Goal: Find specific fact: Find specific fact

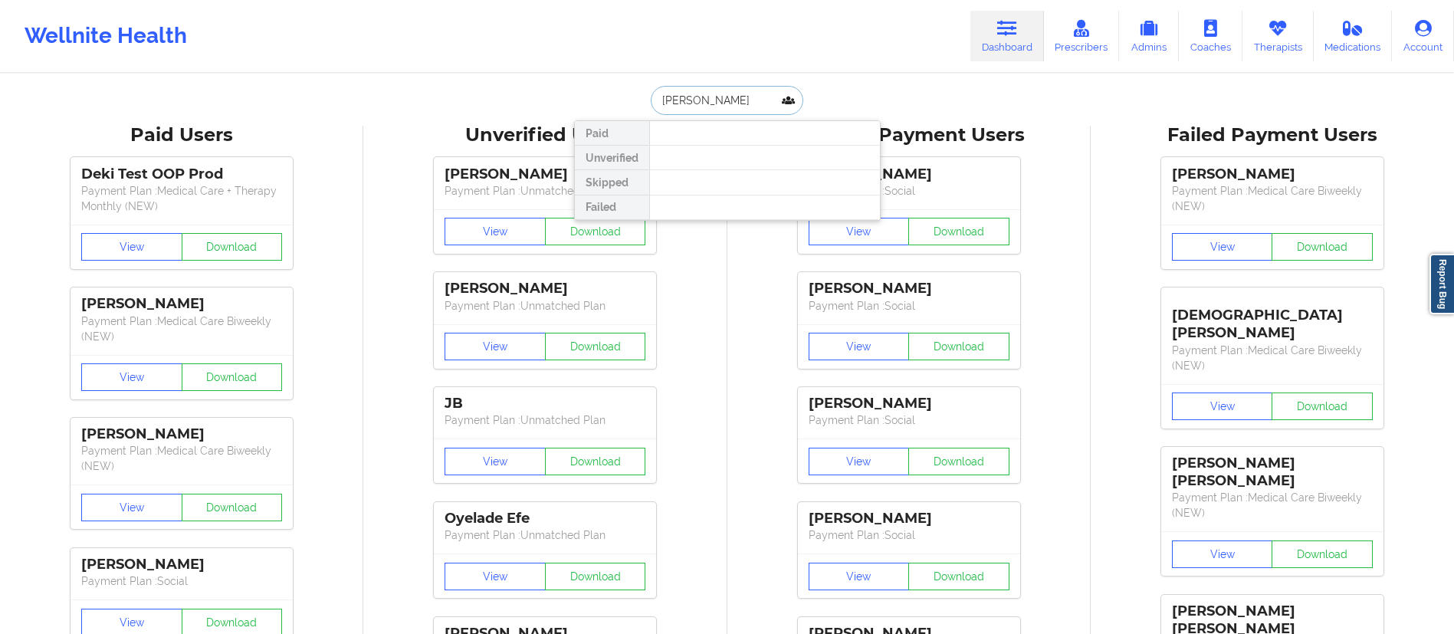
drag, startPoint x: 746, startPoint y: 103, endPoint x: 605, endPoint y: 79, distance: 143.0
paste input "Haliburton"
type input "Haliburton"
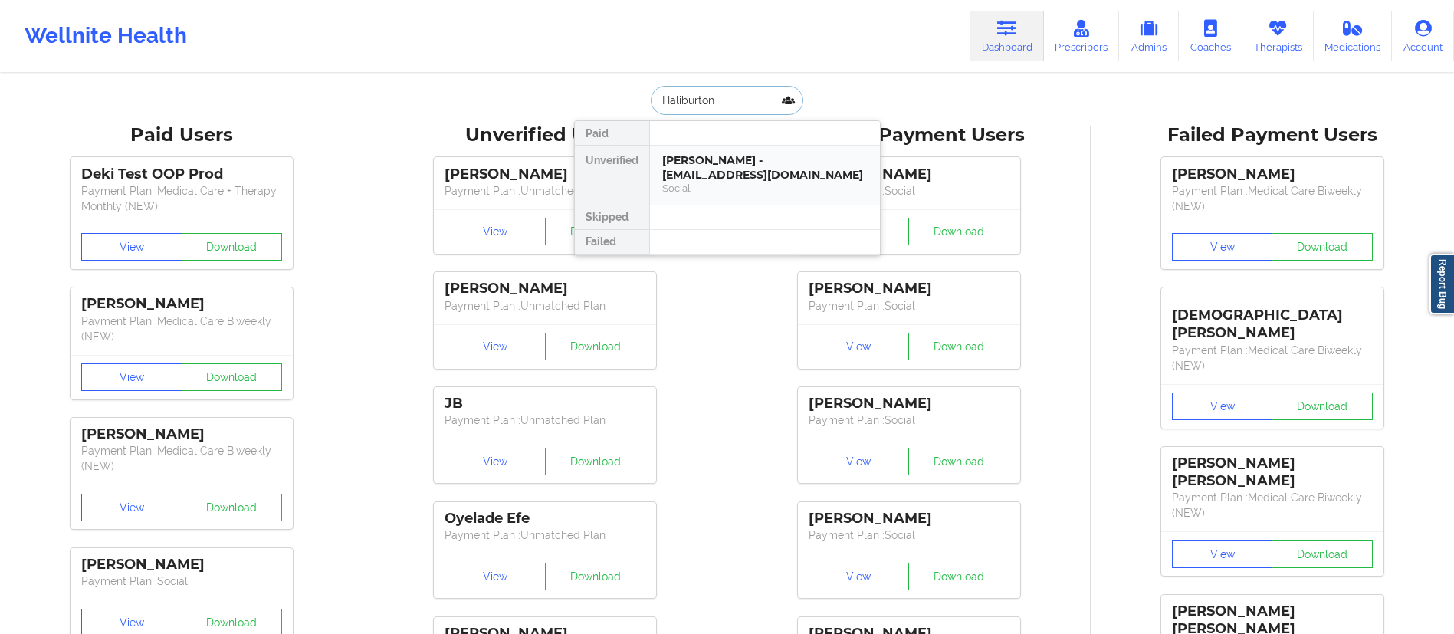
click at [712, 169] on div "[PERSON_NAME] - [EMAIL_ADDRESS][DOMAIN_NAME]" at bounding box center [764, 167] width 205 height 28
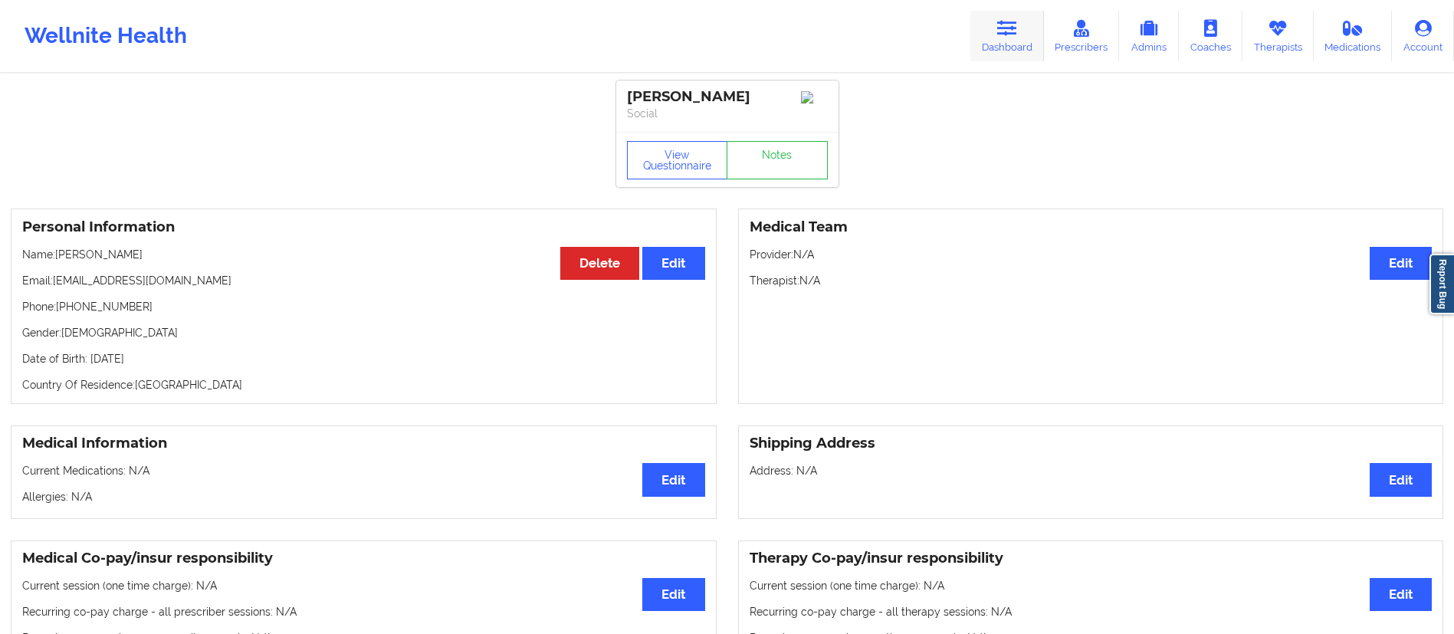
click at [996, 34] on link "Dashboard" at bounding box center [1007, 36] width 74 height 51
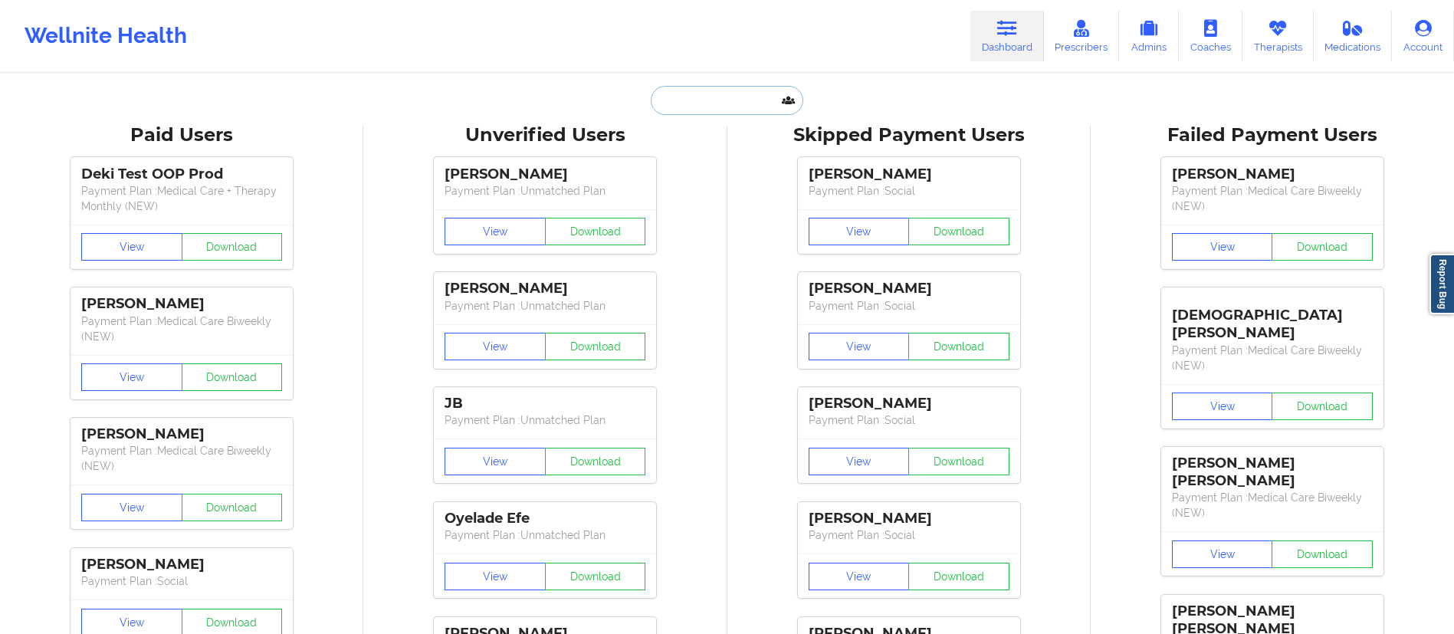
click at [723, 91] on input "text" at bounding box center [727, 100] width 152 height 29
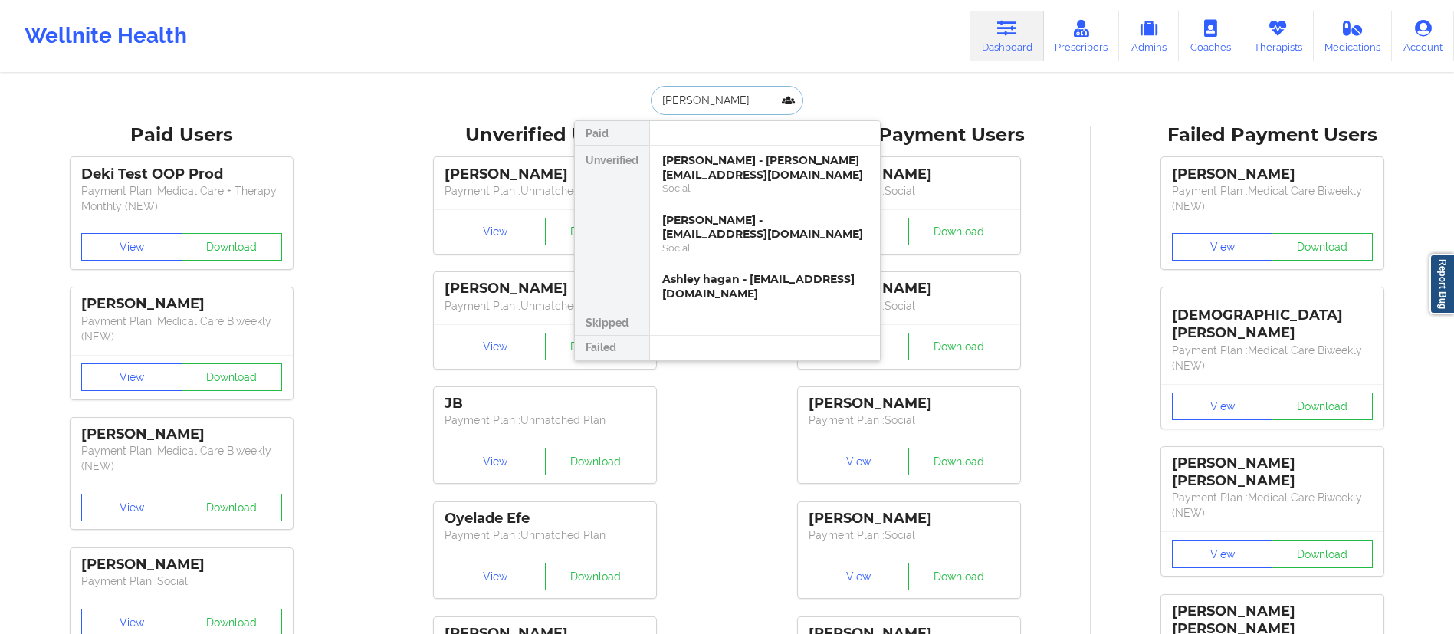
drag, startPoint x: 737, startPoint y: 96, endPoint x: 612, endPoint y: 84, distance: 124.7
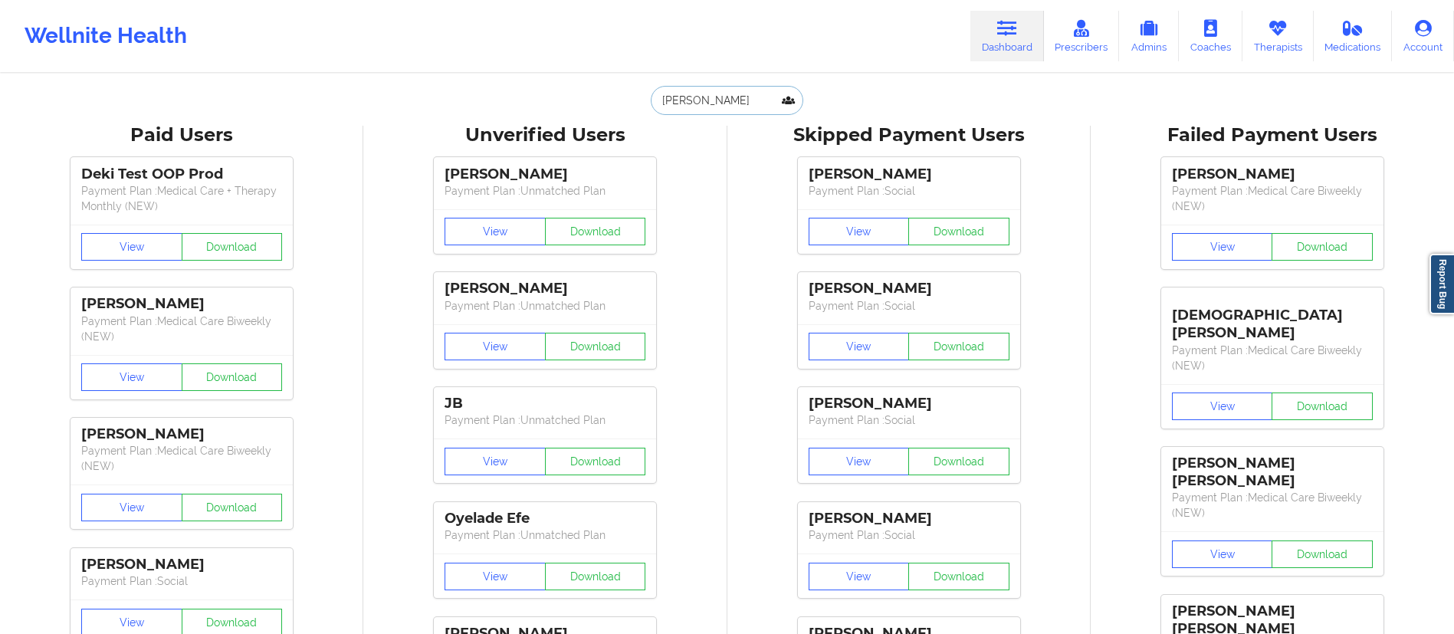
paste input "[PERSON_NAME]"
type input "[PERSON_NAME]"
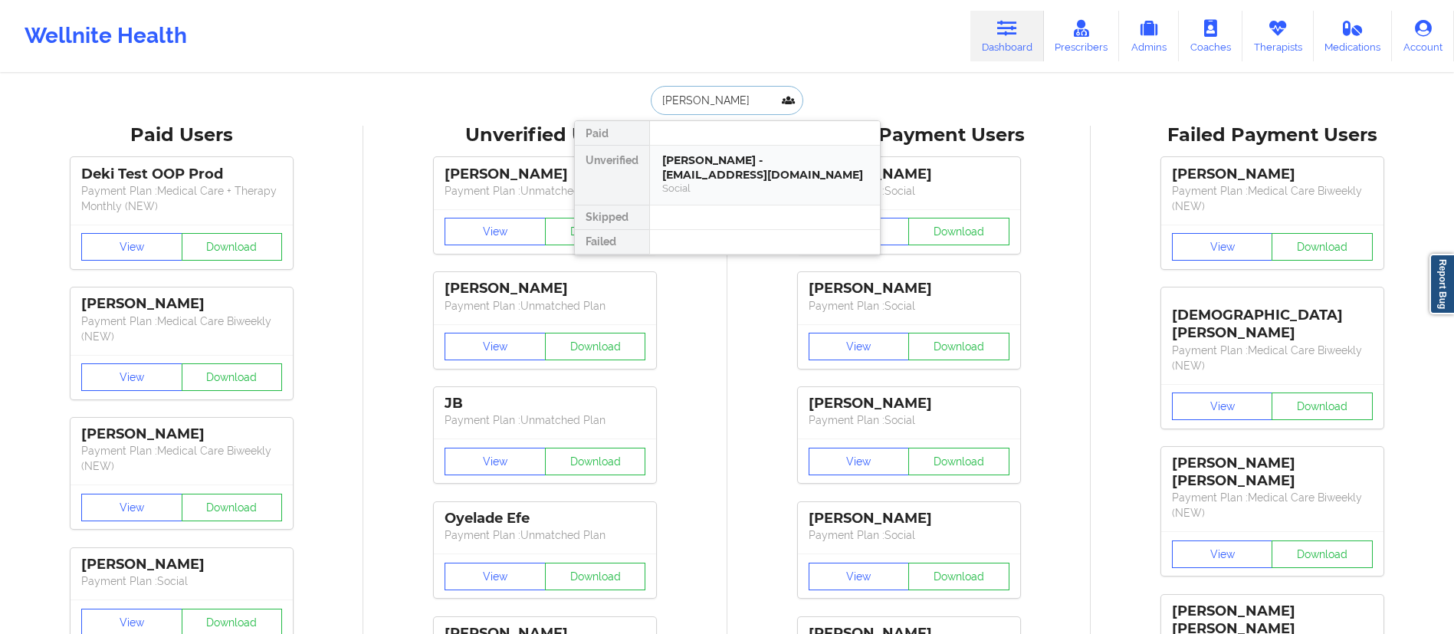
click at [756, 171] on div "[PERSON_NAME] - [EMAIL_ADDRESS][DOMAIN_NAME]" at bounding box center [764, 167] width 205 height 28
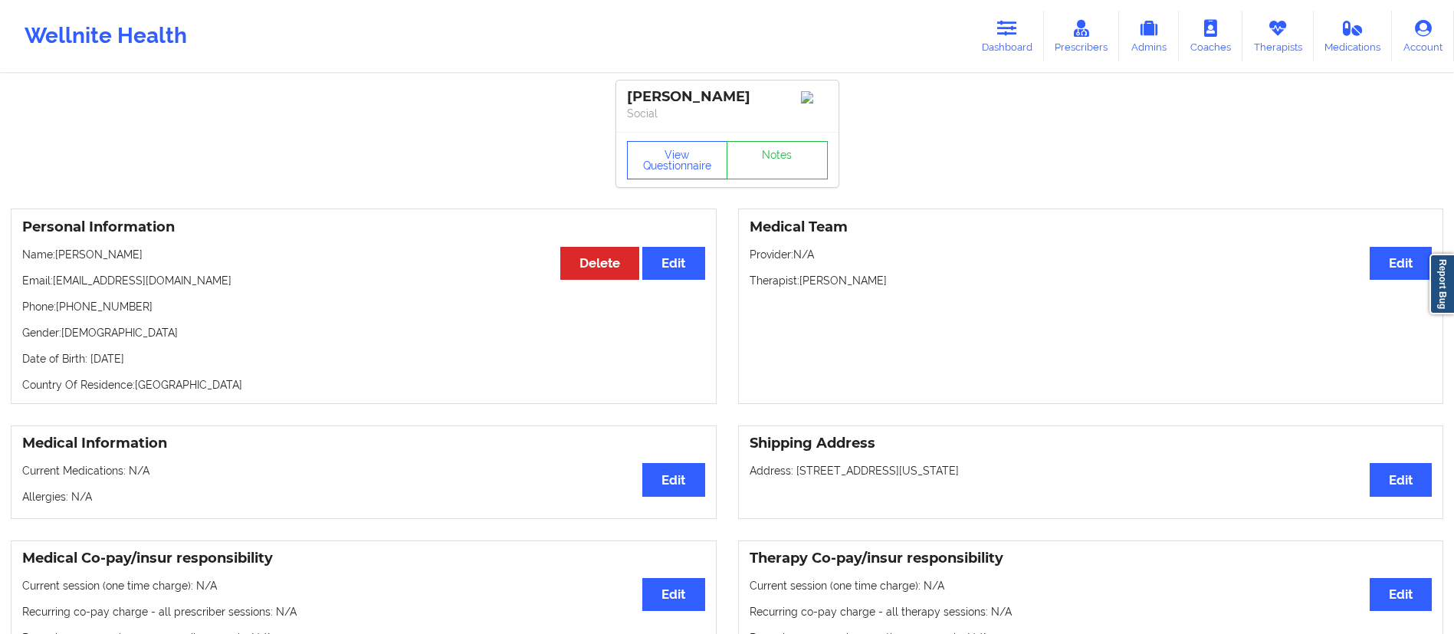
click at [58, 279] on p "Email: [EMAIL_ADDRESS][DOMAIN_NAME]" at bounding box center [363, 280] width 683 height 15
drag, startPoint x: 54, startPoint y: 286, endPoint x: 230, endPoint y: 268, distance: 177.2
click at [230, 268] on div "Personal Information Edit Delete Name: [PERSON_NAME] Email: [EMAIL_ADDRESS][DOM…" at bounding box center [364, 305] width 706 height 195
copy p "[EMAIL_ADDRESS][DOMAIN_NAME]"
click at [998, 45] on link "Dashboard" at bounding box center [1007, 36] width 74 height 51
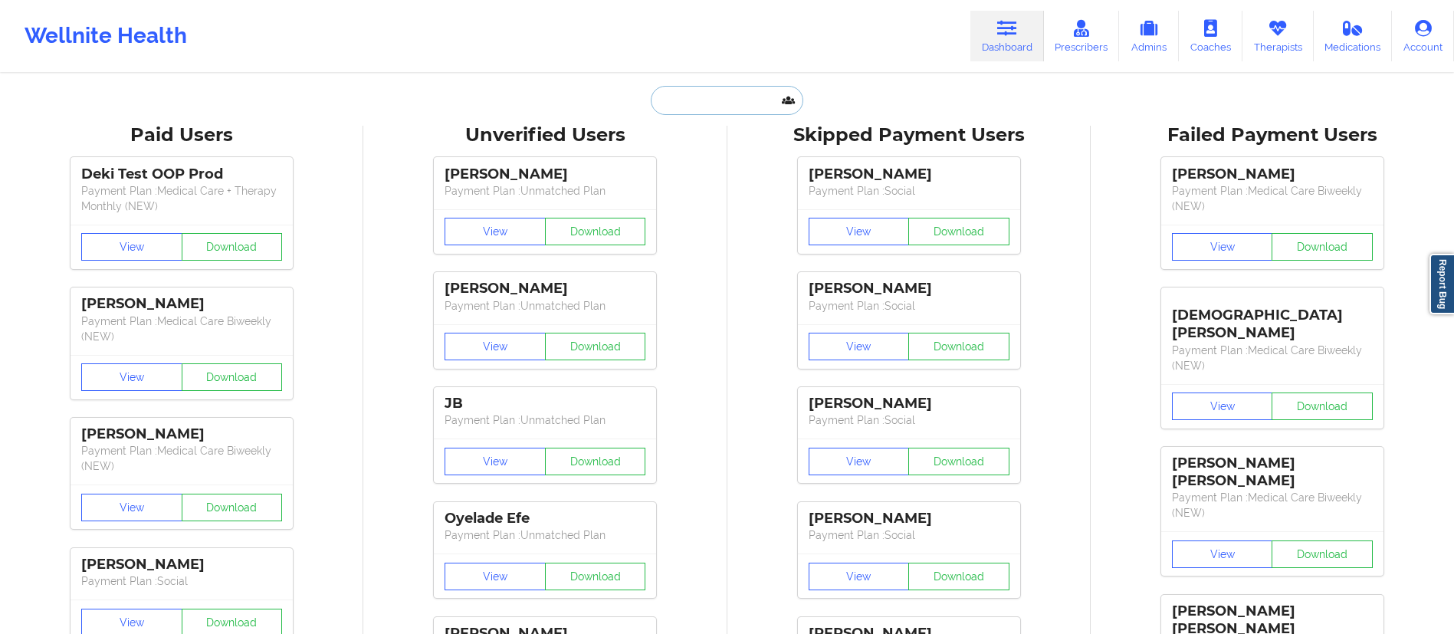
click at [741, 113] on input "text" at bounding box center [727, 100] width 152 height 29
paste input "[PERSON_NAME]"
type input "[PERSON_NAME]"
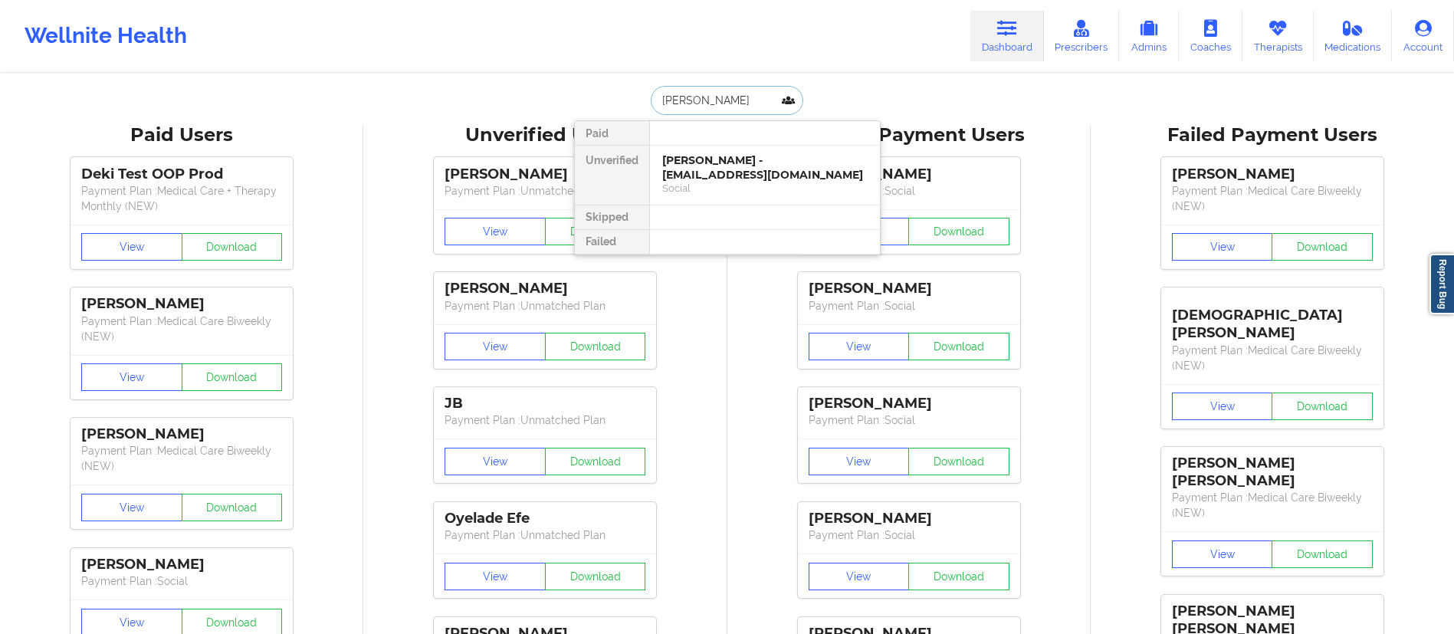
click at [741, 176] on div "[PERSON_NAME] - [EMAIL_ADDRESS][DOMAIN_NAME]" at bounding box center [764, 167] width 205 height 28
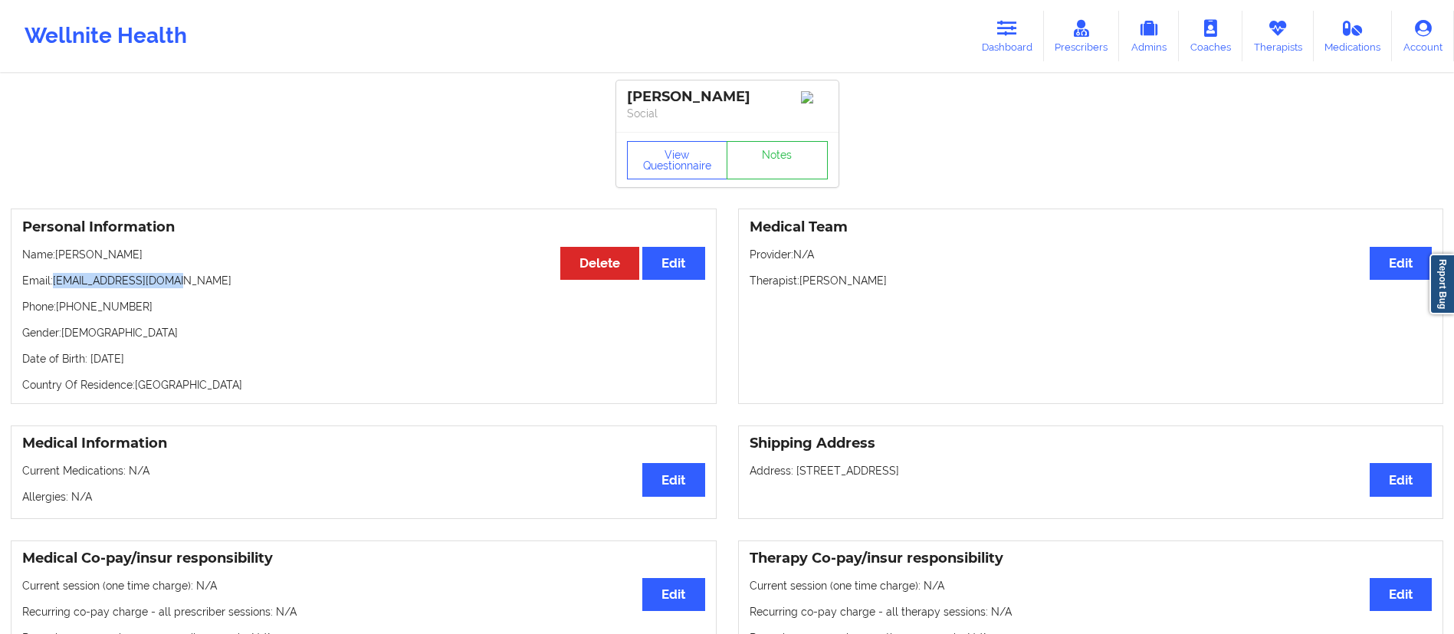
drag, startPoint x: 54, startPoint y: 284, endPoint x: 299, endPoint y: 287, distance: 245.3
click at [299, 287] on p "Email: [EMAIL_ADDRESS][DOMAIN_NAME]" at bounding box center [363, 280] width 683 height 15
copy p "[EMAIL_ADDRESS][DOMAIN_NAME]"
click at [1005, 33] on icon at bounding box center [1007, 28] width 20 height 17
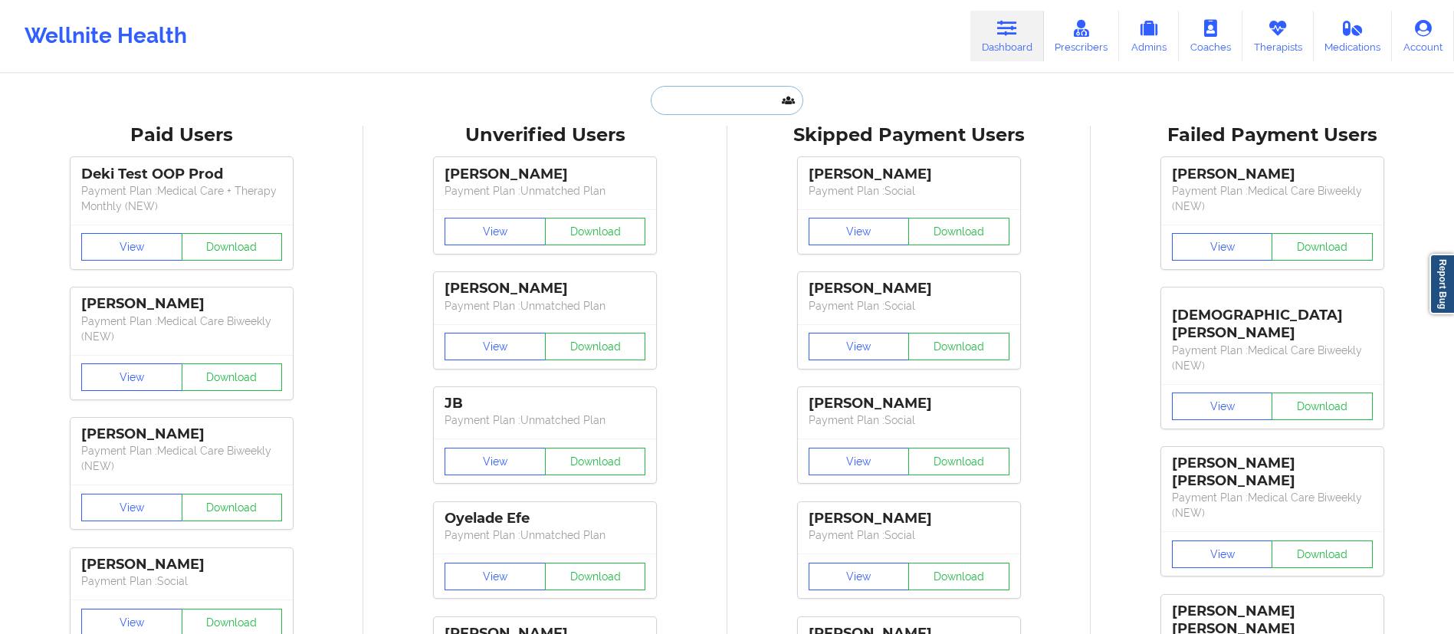
click at [730, 103] on input "text" at bounding box center [727, 100] width 152 height 29
paste input "[PERSON_NAME]"
type input "[PERSON_NAME]"
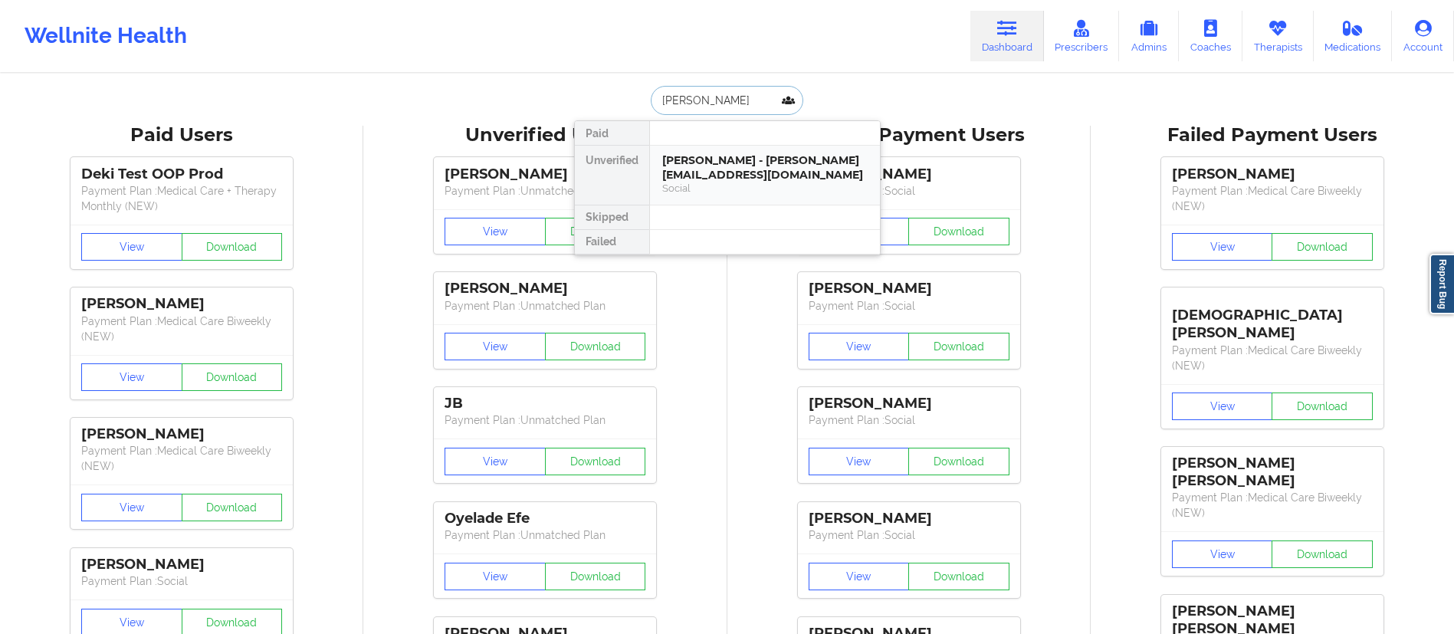
click at [742, 182] on div "Social" at bounding box center [764, 188] width 205 height 13
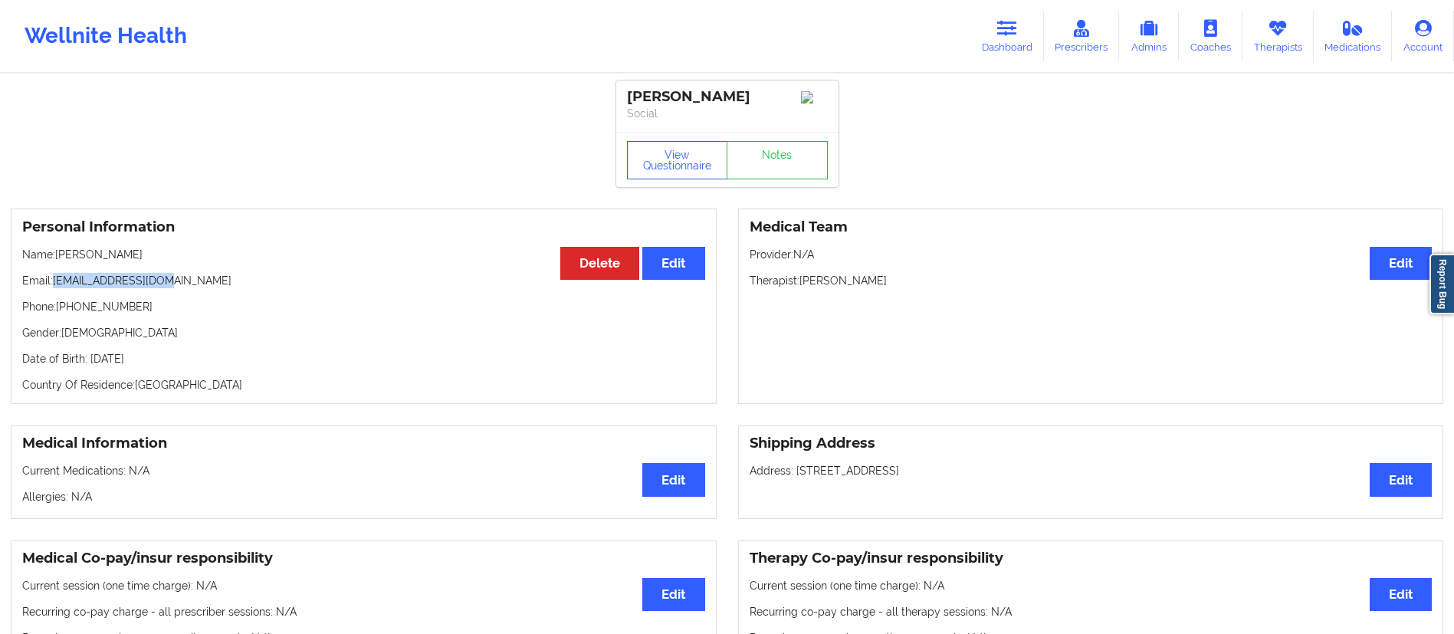
drag, startPoint x: 166, startPoint y: 284, endPoint x: 53, endPoint y: 287, distance: 112.7
click at [53, 287] on p "Email: [EMAIL_ADDRESS][DOMAIN_NAME]" at bounding box center [363, 280] width 683 height 15
copy p "[EMAIL_ADDRESS][DOMAIN_NAME]"
click at [994, 27] on link "Dashboard" at bounding box center [1007, 36] width 74 height 51
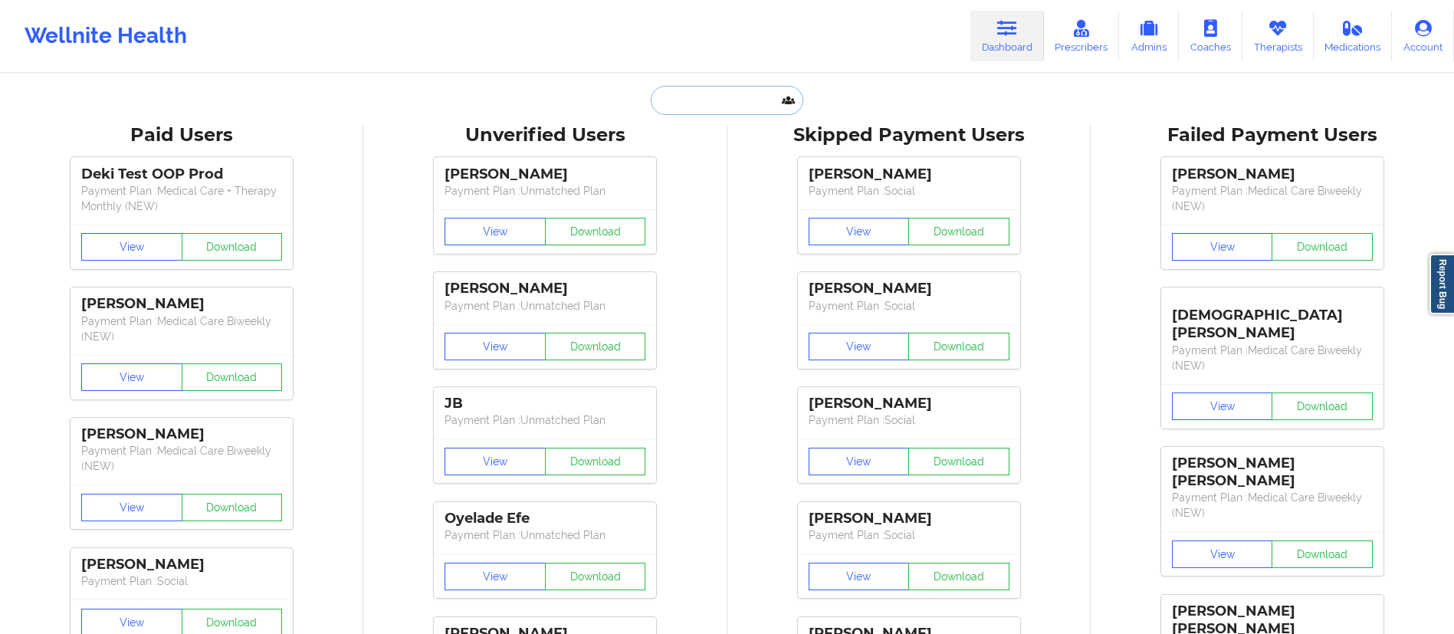
click at [733, 111] on input "text" at bounding box center [727, 100] width 152 height 29
paste input "[PERSON_NAME]"
type input "[PERSON_NAME]"
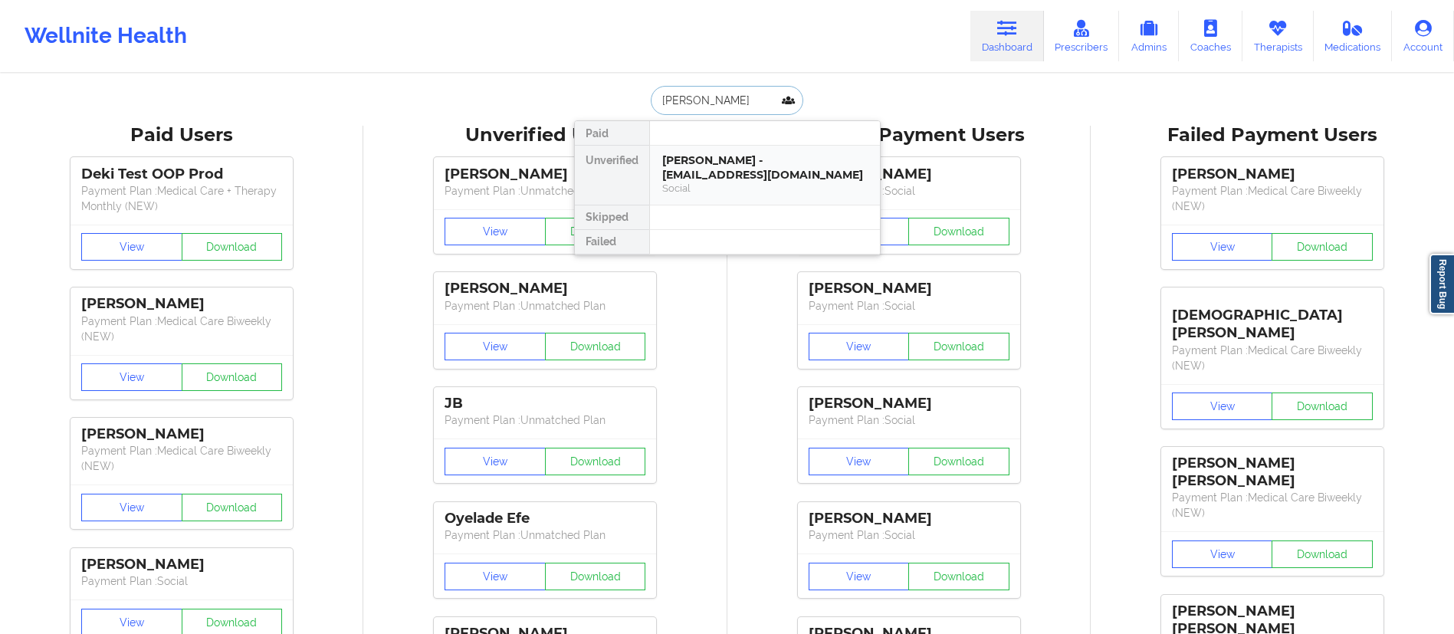
click at [768, 174] on div "[PERSON_NAME] - [EMAIL_ADDRESS][DOMAIN_NAME]" at bounding box center [764, 167] width 205 height 28
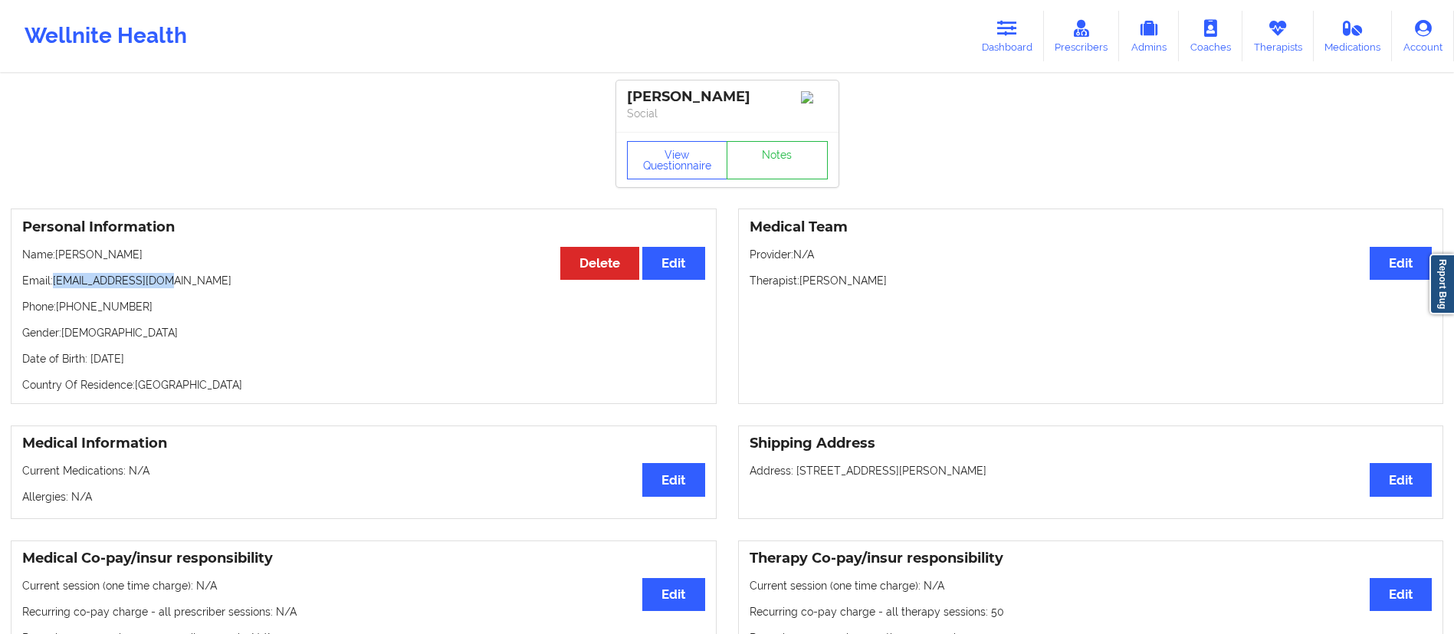
drag, startPoint x: 56, startPoint y: 284, endPoint x: 238, endPoint y: 274, distance: 181.9
click at [238, 274] on div "Personal Information Edit Delete Name: [PERSON_NAME] Email: [EMAIL_ADDRESS][DOM…" at bounding box center [364, 305] width 706 height 195
copy p "[EMAIL_ADDRESS][DOMAIN_NAME]"
click at [996, 41] on link "Dashboard" at bounding box center [1007, 36] width 74 height 51
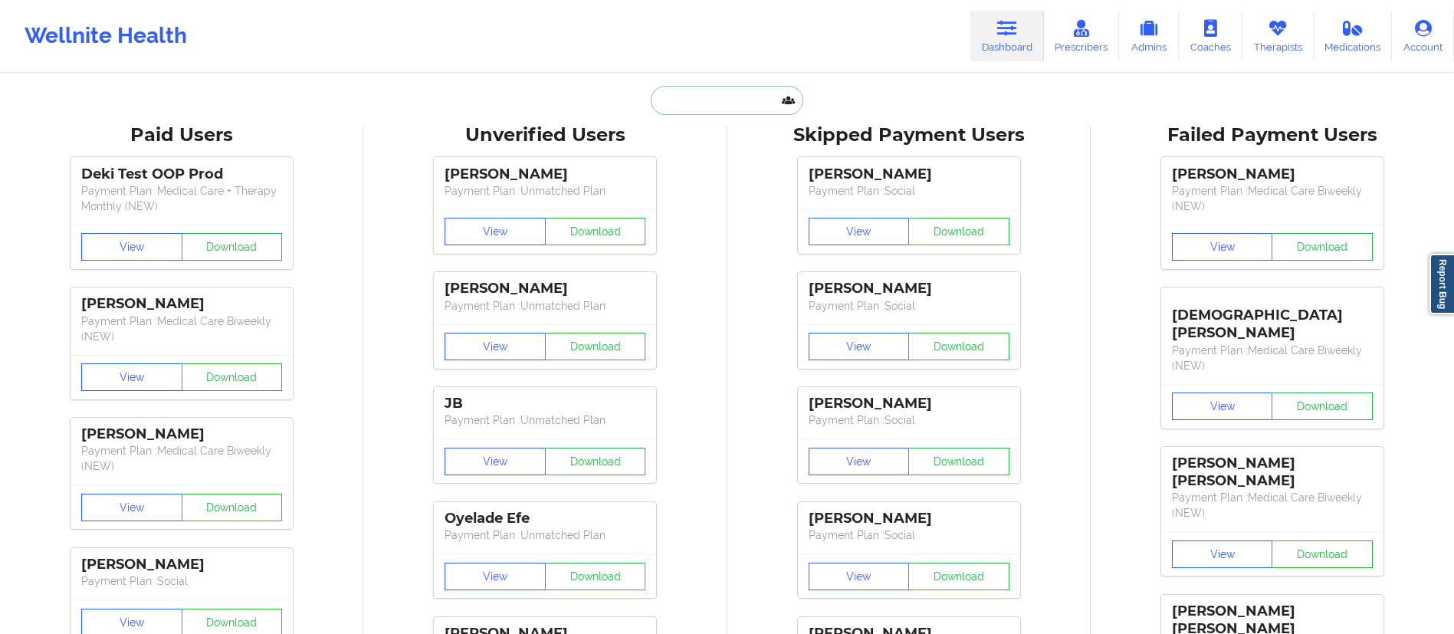
click at [769, 101] on input "text" at bounding box center [727, 100] width 152 height 29
paste input "[PERSON_NAME]"
type input "[PERSON_NAME]"
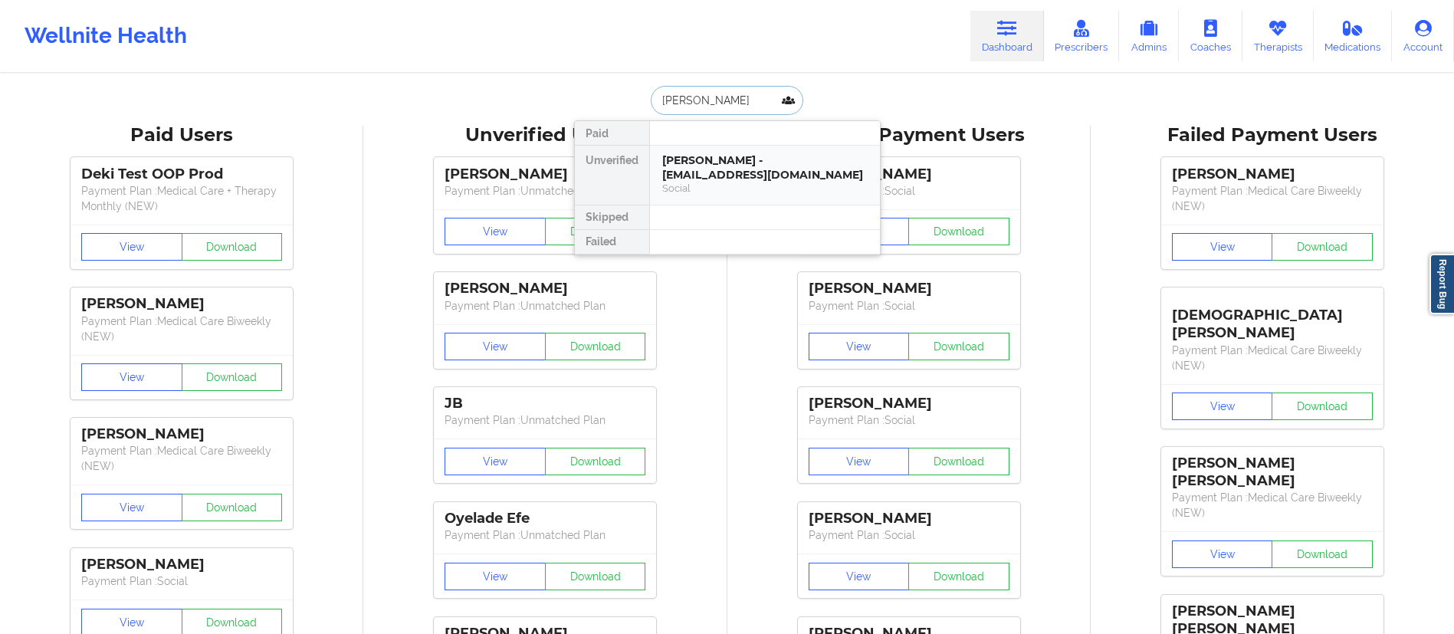
click at [759, 166] on div "[PERSON_NAME] - [EMAIL_ADDRESS][DOMAIN_NAME]" at bounding box center [764, 167] width 205 height 28
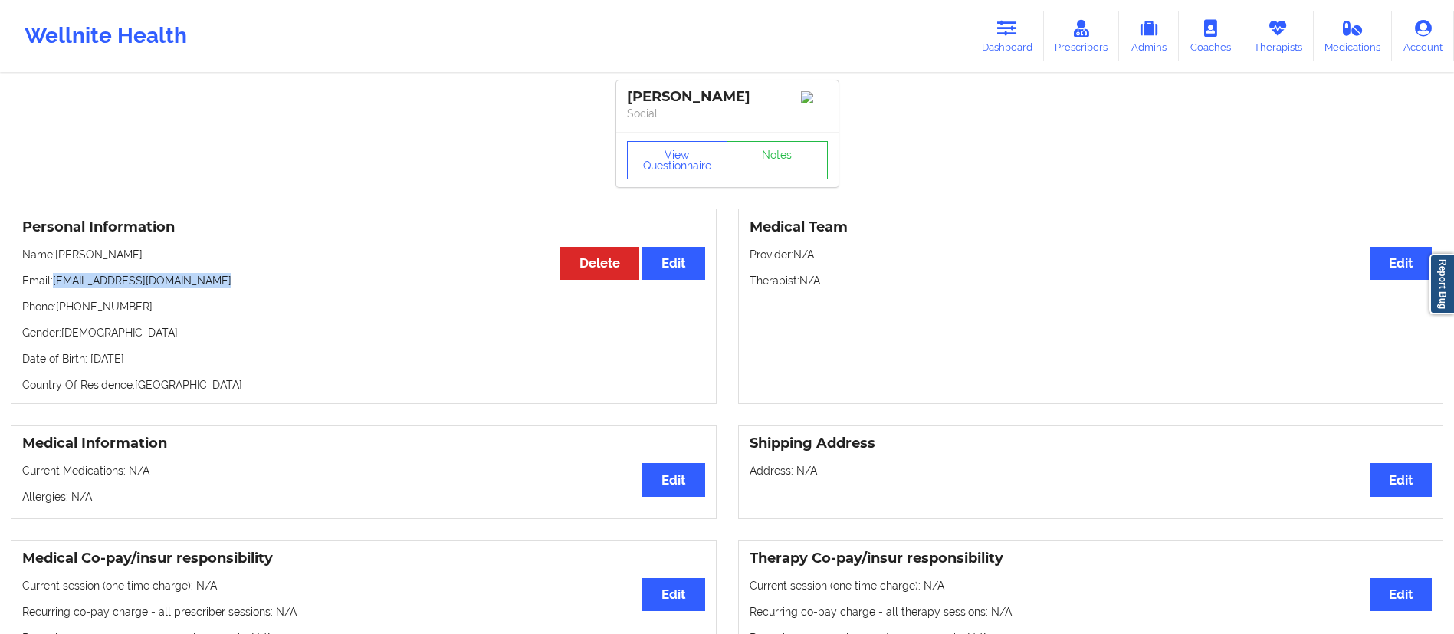
drag, startPoint x: 58, startPoint y: 297, endPoint x: 276, endPoint y: 297, distance: 217.7
click at [276, 288] on p "Email: [EMAIL_ADDRESS][DOMAIN_NAME]" at bounding box center [363, 280] width 683 height 15
copy p "[EMAIL_ADDRESS][DOMAIN_NAME]"
